Goal: Navigation & Orientation: Find specific page/section

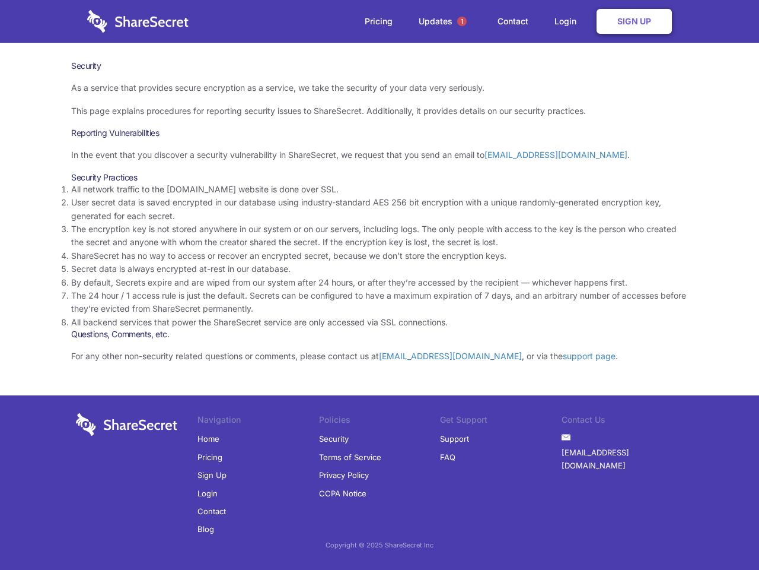
click at [380, 285] on li "By default, Secrets expire and are wiped from our system after 24 hours, or aft…" at bounding box center [379, 282] width 617 height 13
click at [462, 21] on span "1" at bounding box center [461, 21] width 9 height 9
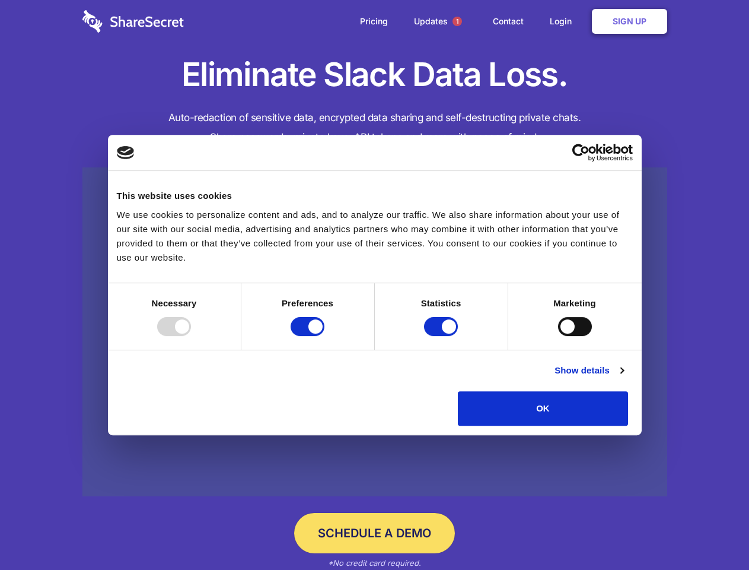
click at [191, 336] on div at bounding box center [174, 326] width 34 height 19
click at [325, 336] on input "Preferences" at bounding box center [308, 326] width 34 height 19
checkbox input "false"
click at [443, 336] on input "Statistics" at bounding box center [441, 326] width 34 height 19
checkbox input "false"
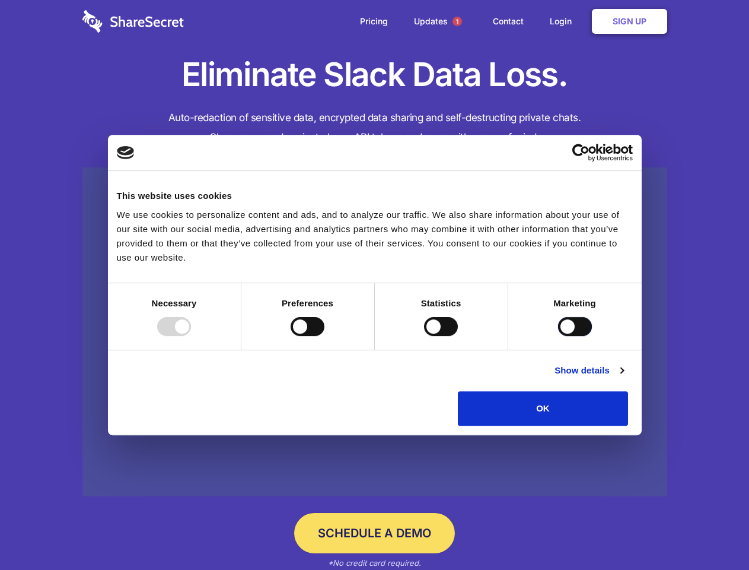
click at [558, 336] on input "Marketing" at bounding box center [575, 326] width 34 height 19
checkbox input "true"
click at [624, 377] on link "Show details" at bounding box center [589, 370] width 69 height 14
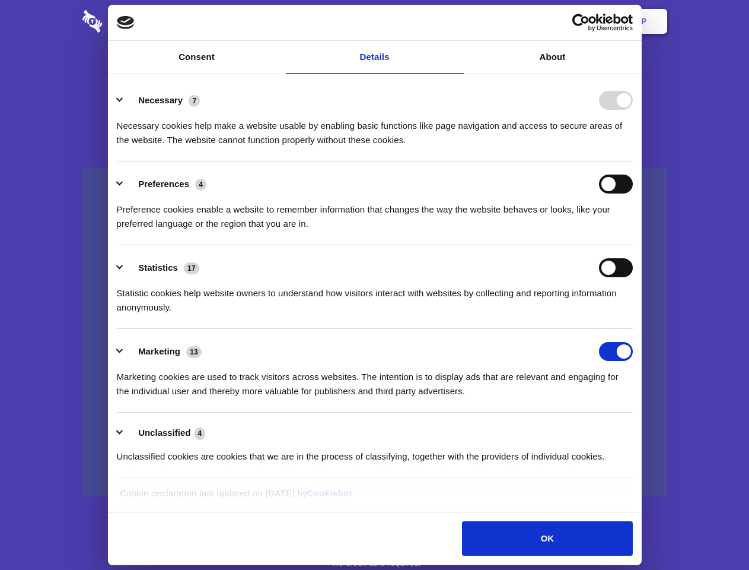
click at [633, 231] on div "Preference cookies enable a website to remember information that changes the wa…" at bounding box center [375, 211] width 516 height 37
click at [457, 21] on span "1" at bounding box center [457, 21] width 9 height 9
